Goal: Task Accomplishment & Management: Use online tool/utility

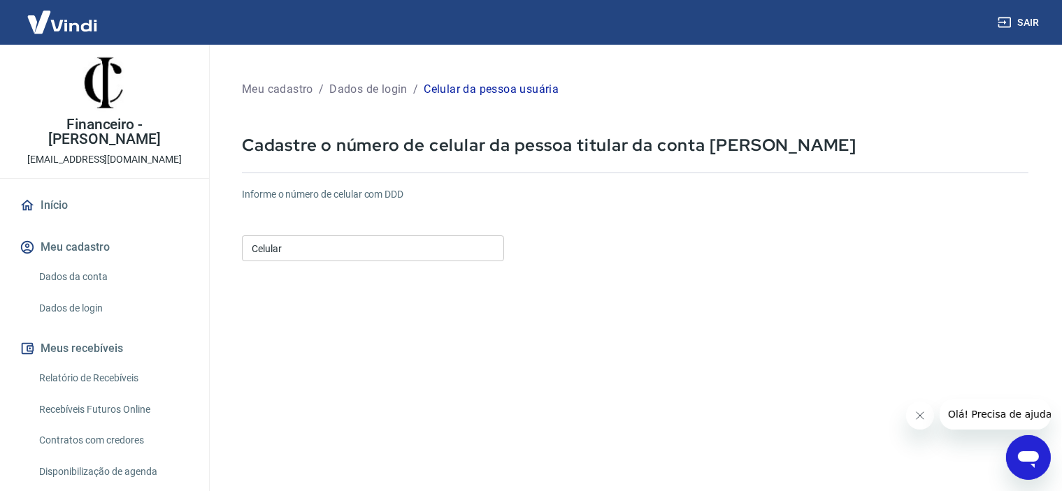
scroll to position [108, 0]
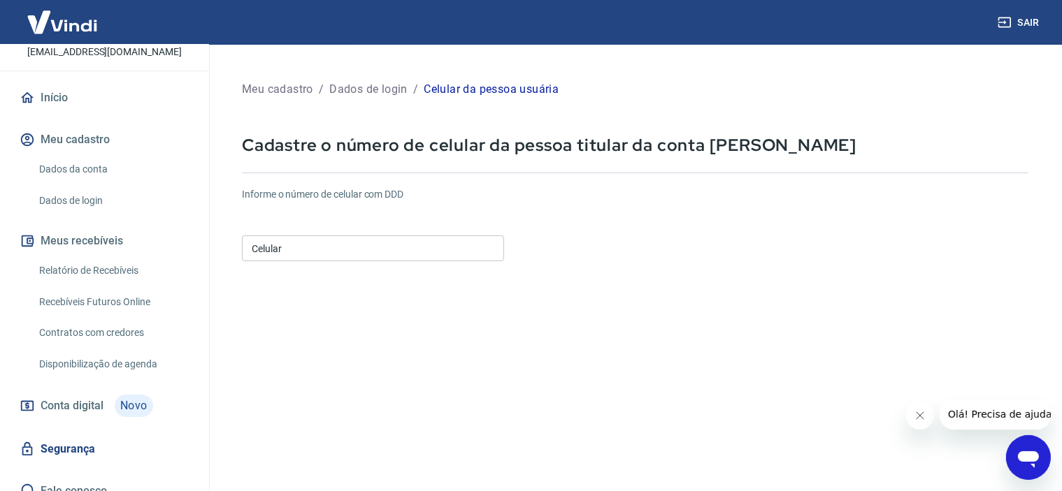
click at [74, 257] on link "Relatório de Recebíveis" at bounding box center [113, 271] width 159 height 29
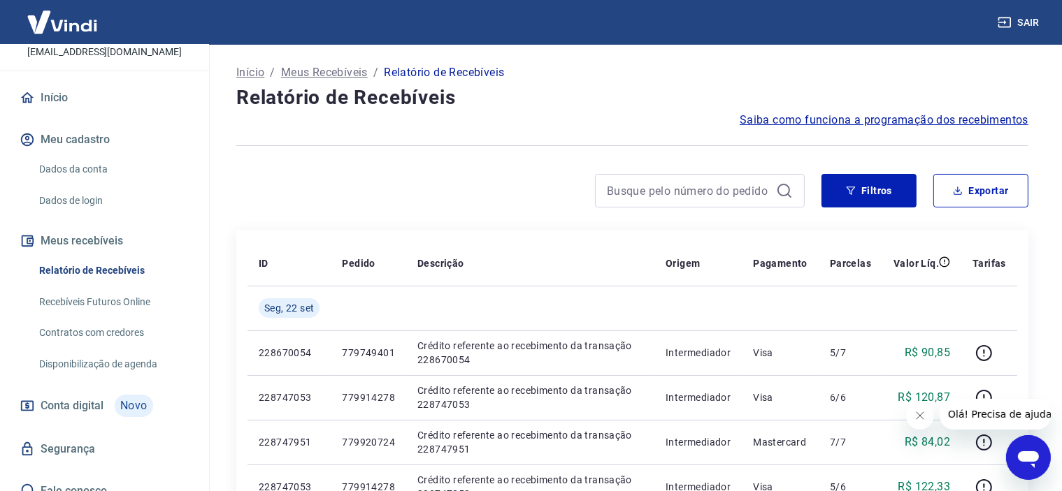
scroll to position [70, 0]
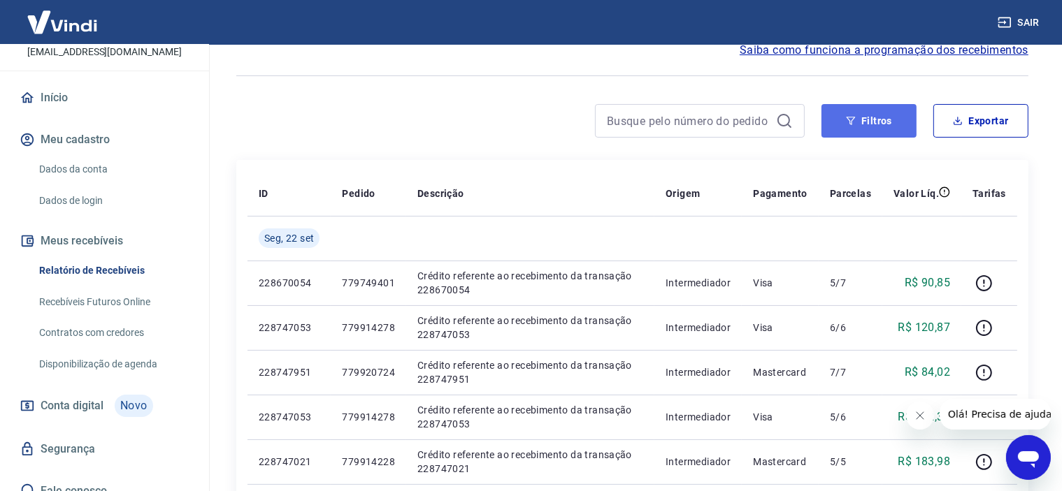
click at [856, 124] on button "Filtros" at bounding box center [868, 121] width 95 height 34
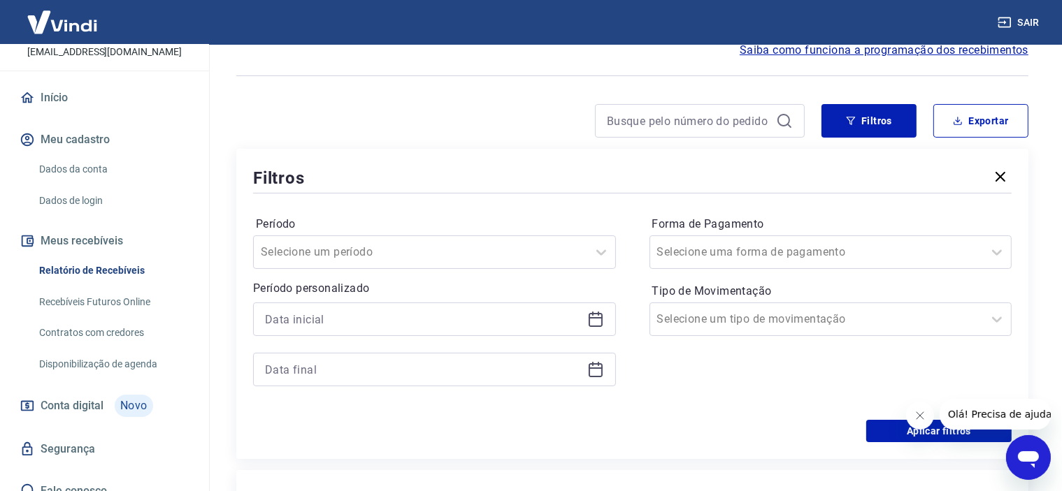
click at [600, 317] on icon at bounding box center [595, 319] width 17 height 17
click at [658, 406] on div "Período Selecione um período Período personalizado Forma de Pagamento Selecione…" at bounding box center [632, 308] width 758 height 224
click at [590, 259] on div at bounding box center [601, 252] width 28 height 28
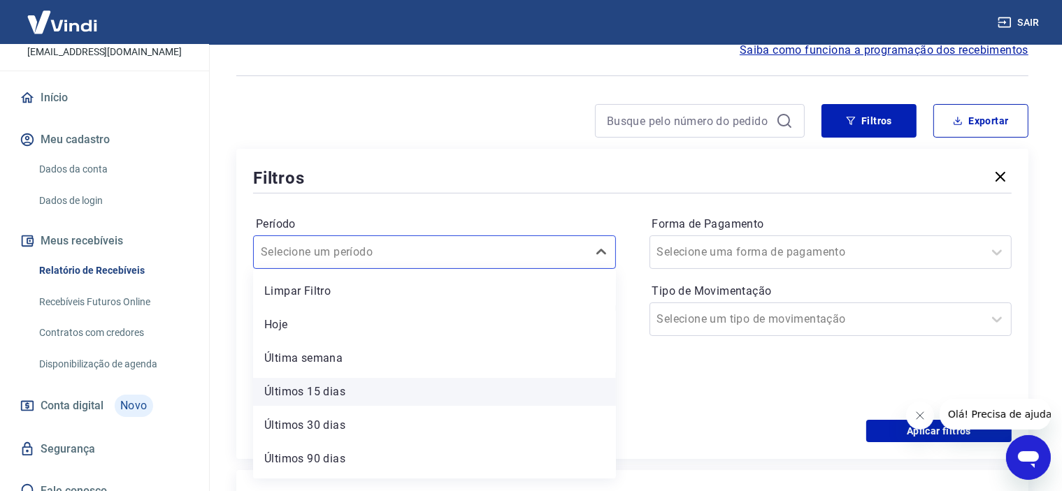
scroll to position [31, 0]
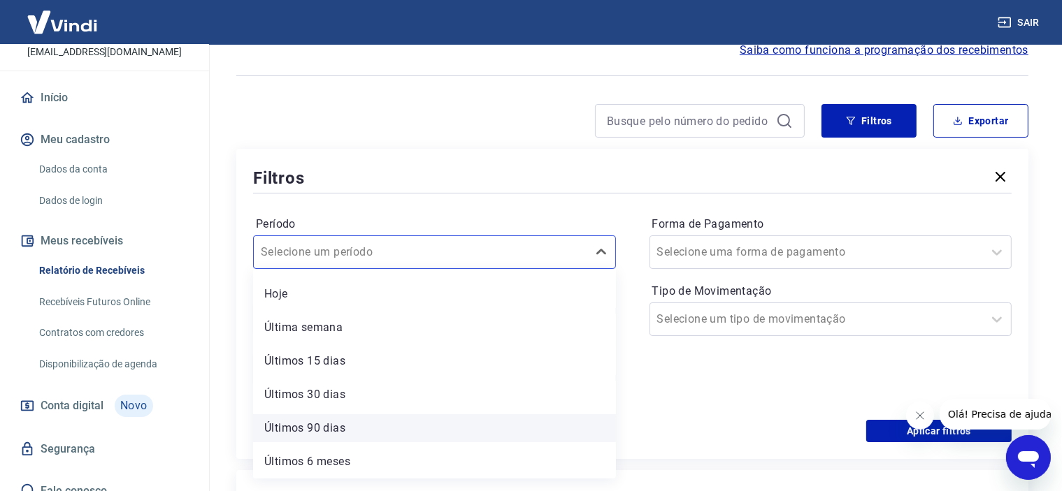
click at [332, 432] on div "Últimos 90 dias" at bounding box center [434, 429] width 363 height 28
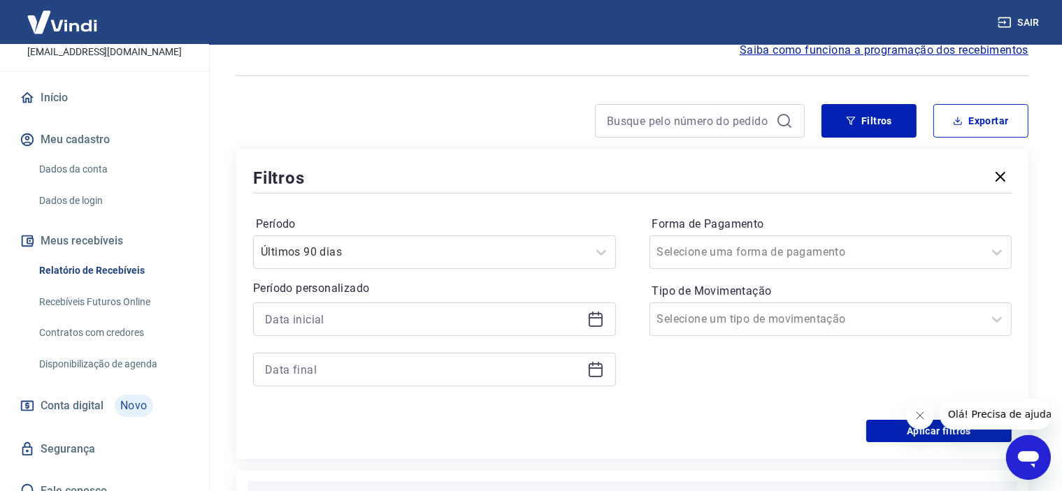
scroll to position [280, 0]
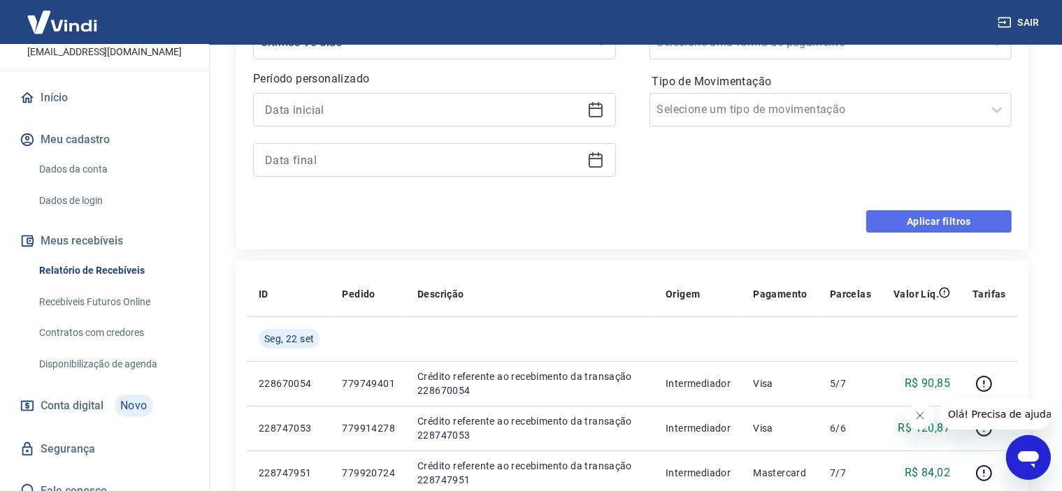
click at [927, 221] on button "Aplicar filtros" at bounding box center [938, 221] width 145 height 22
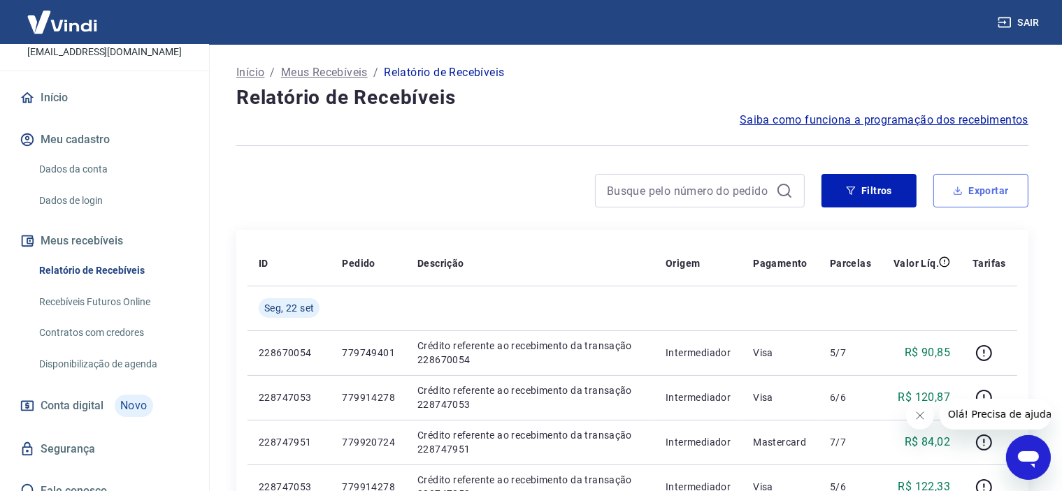
click at [989, 194] on button "Exportar" at bounding box center [980, 191] width 95 height 34
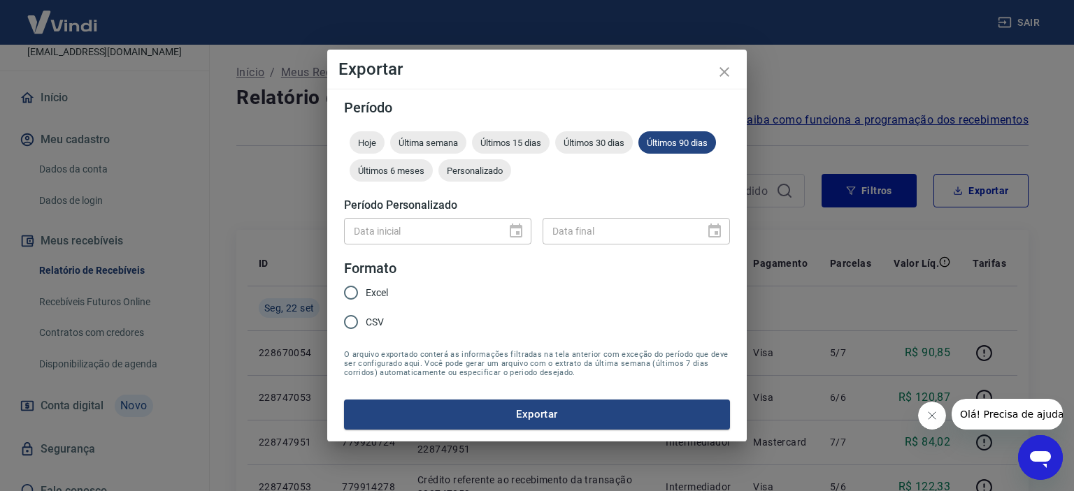
click at [366, 290] on span "Excel" at bounding box center [377, 293] width 22 height 15
click at [366, 290] on input "Excel" at bounding box center [350, 292] width 29 height 29
radio input "true"
click at [521, 414] on button "Exportar" at bounding box center [537, 414] width 386 height 29
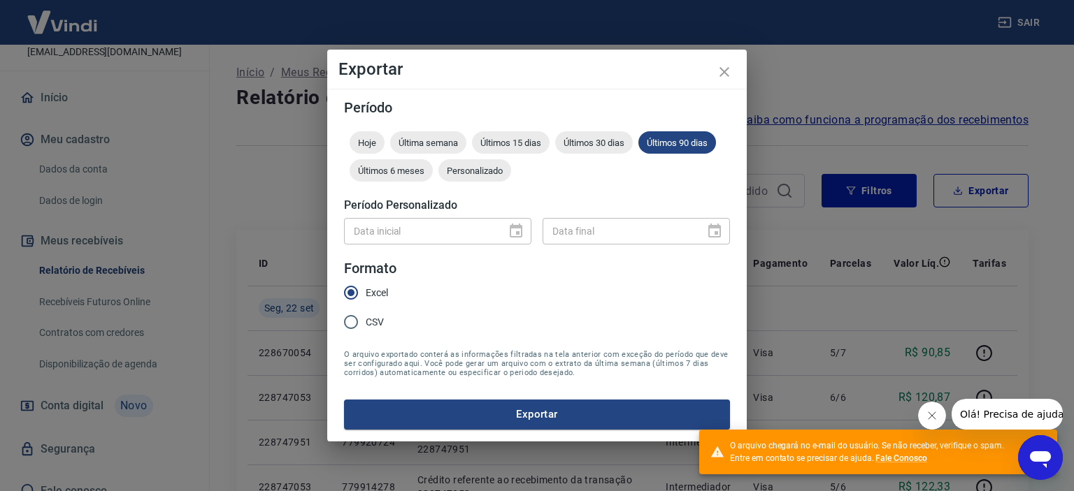
click at [830, 459] on div "O arquivo chegará no e-mail do usuário. Se não receber, verifique o spam. Entre…" at bounding box center [870, 452] width 280 height 25
click at [933, 418] on icon "Fechar mensagem da empresa" at bounding box center [931, 415] width 7 height 7
click at [724, 73] on icon "close" at bounding box center [724, 72] width 10 height 10
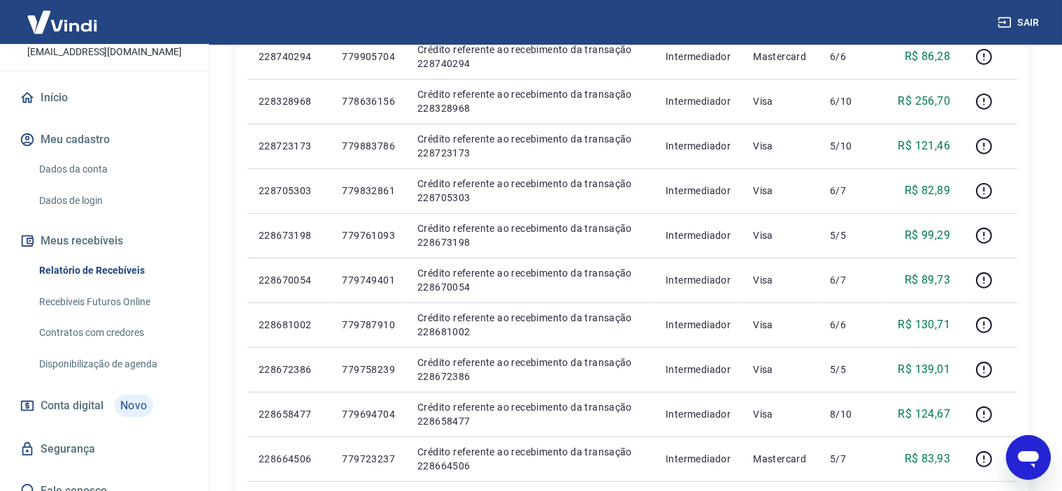
scroll to position [963, 0]
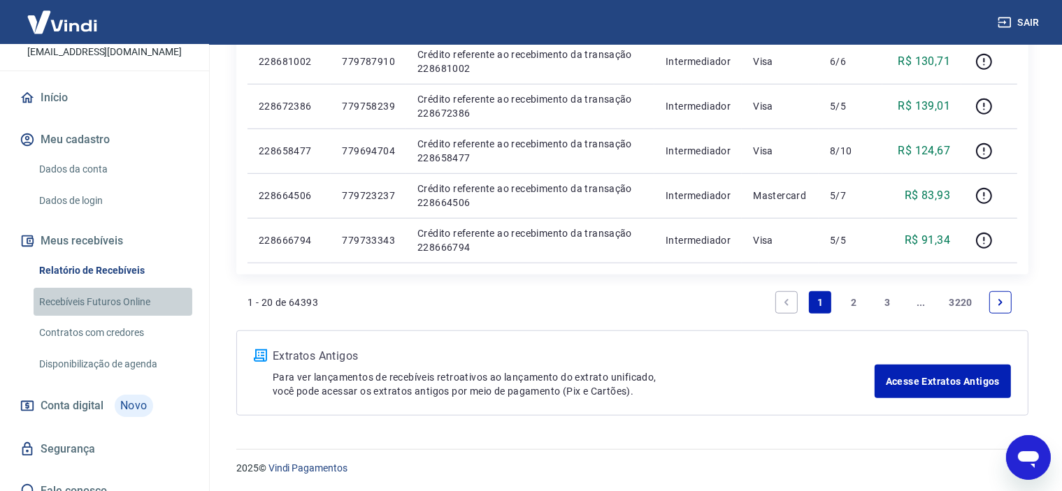
click at [117, 288] on link "Recebíveis Futuros Online" at bounding box center [113, 302] width 159 height 29
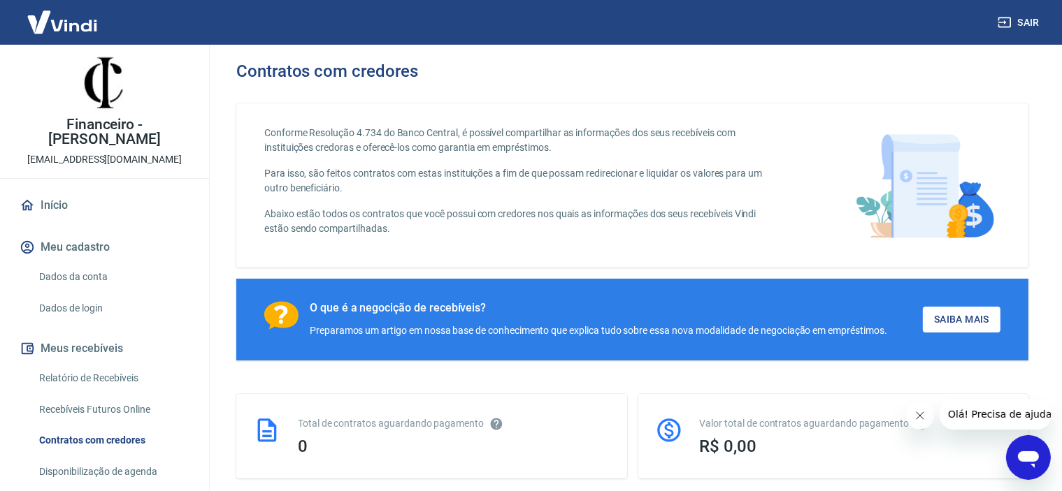
scroll to position [140, 0]
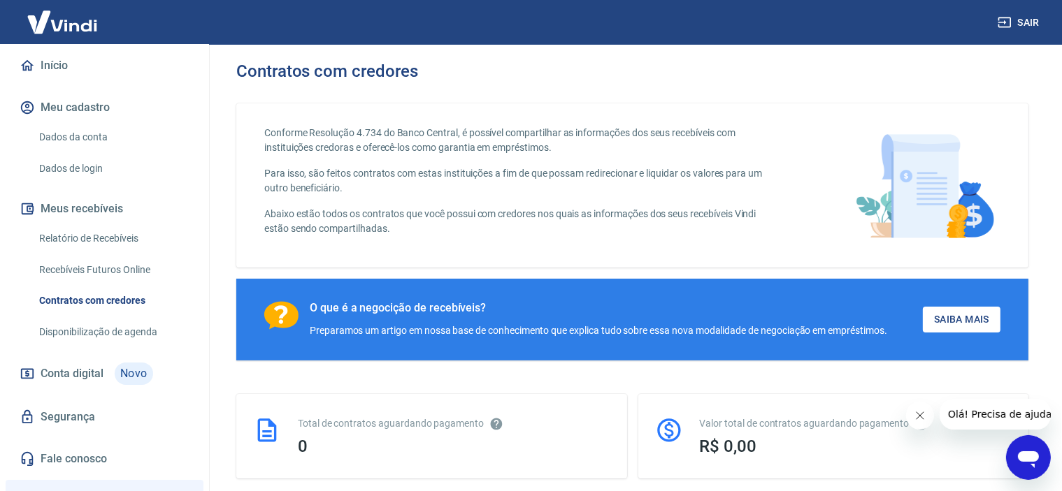
click at [91, 324] on link "Disponibilização de agenda" at bounding box center [113, 332] width 159 height 29
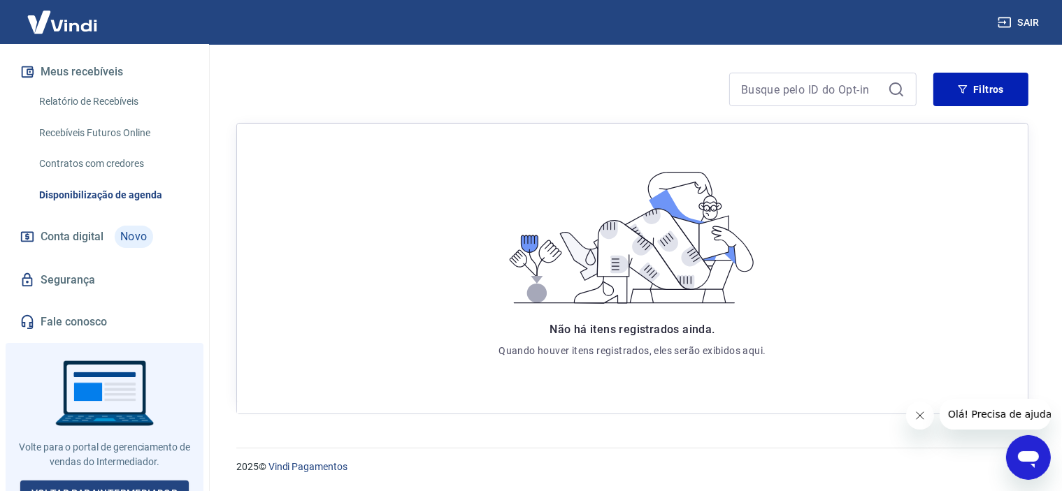
scroll to position [137, 0]
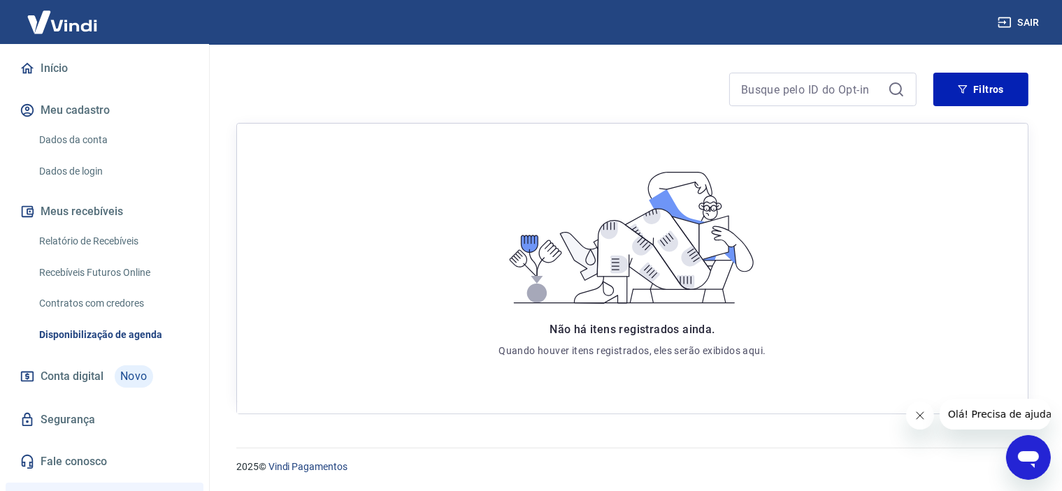
click at [131, 296] on link "Contratos com credores" at bounding box center [113, 303] width 159 height 29
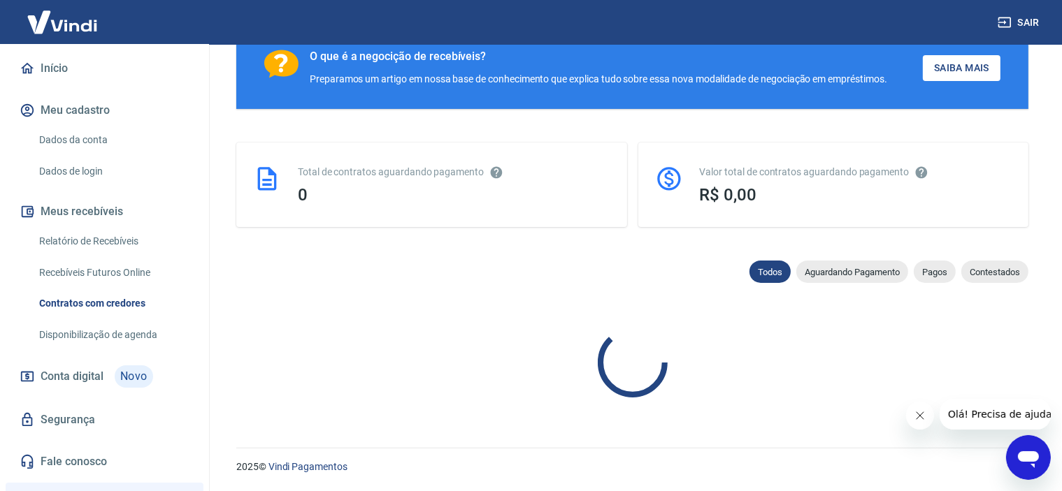
scroll to position [646, 0]
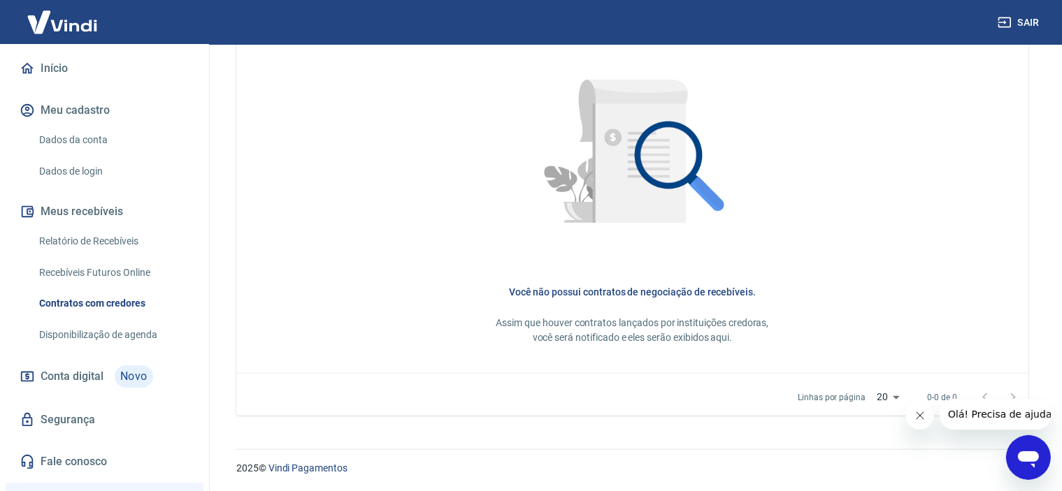
click at [131, 227] on link "Relatório de Recebíveis" at bounding box center [113, 241] width 159 height 29
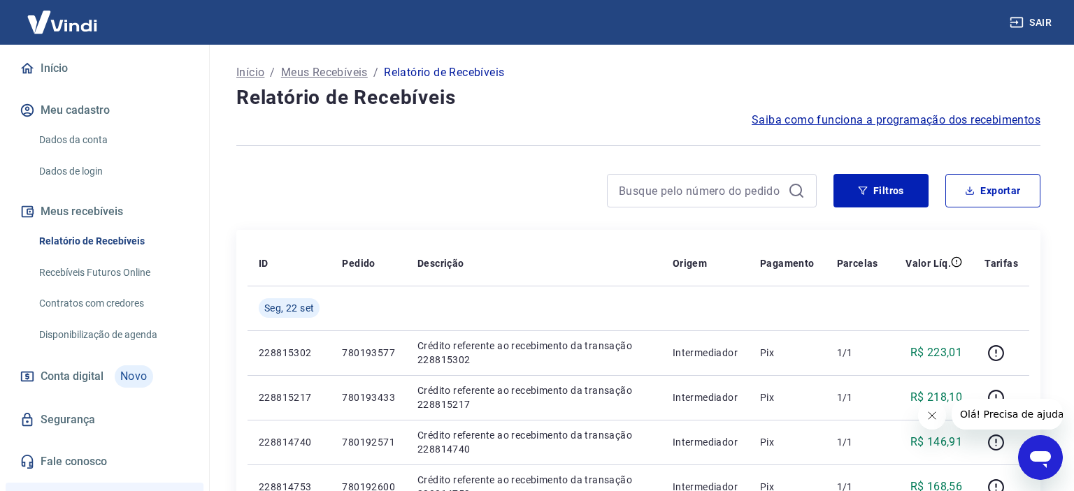
click at [119, 261] on link "Recebíveis Futuros Online" at bounding box center [113, 273] width 159 height 29
